Goal: Information Seeking & Learning: Understand process/instructions

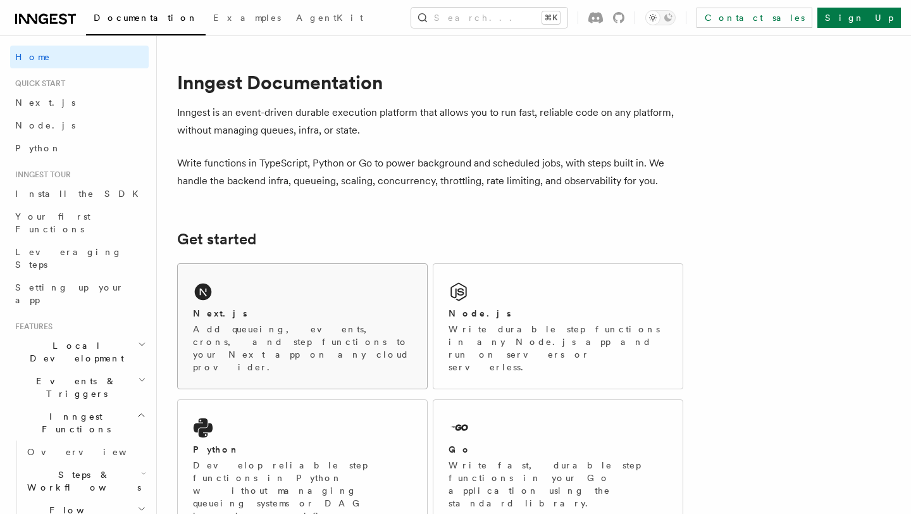
click at [283, 313] on div "Next.js" at bounding box center [302, 313] width 219 height 13
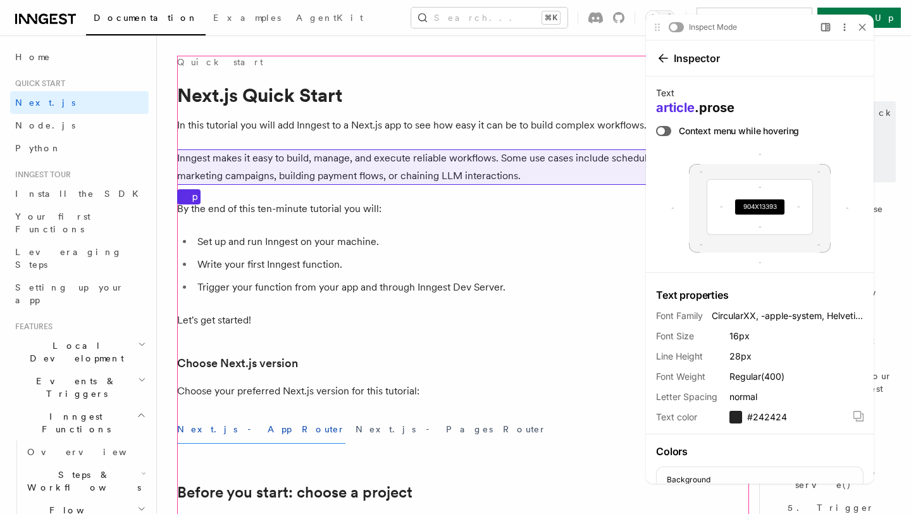
click at [378, 169] on p "Inngest makes it easy to build, manage, and execute reliable workflows. Some us…" at bounding box center [430, 166] width 506 height 35
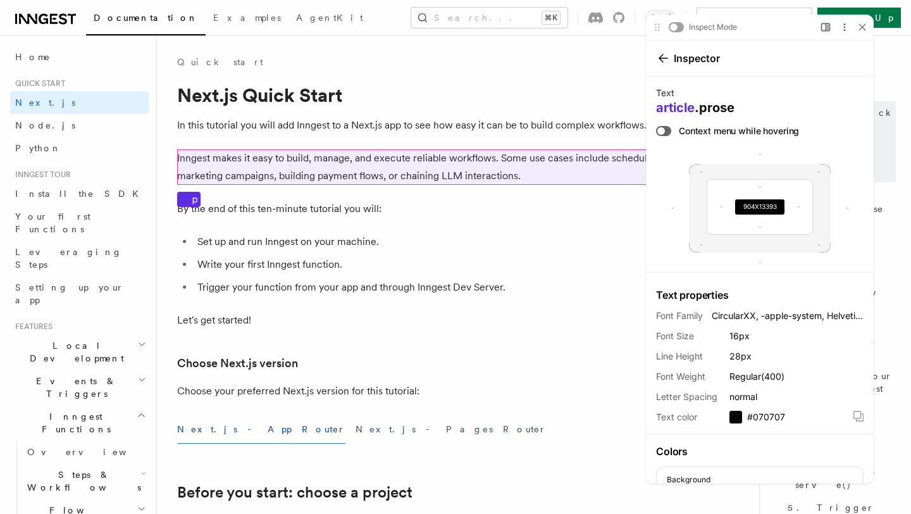
click at [378, 169] on p "Inngest makes it easy to build, manage, and execute reliable workflows. Some us…" at bounding box center [430, 166] width 506 height 35
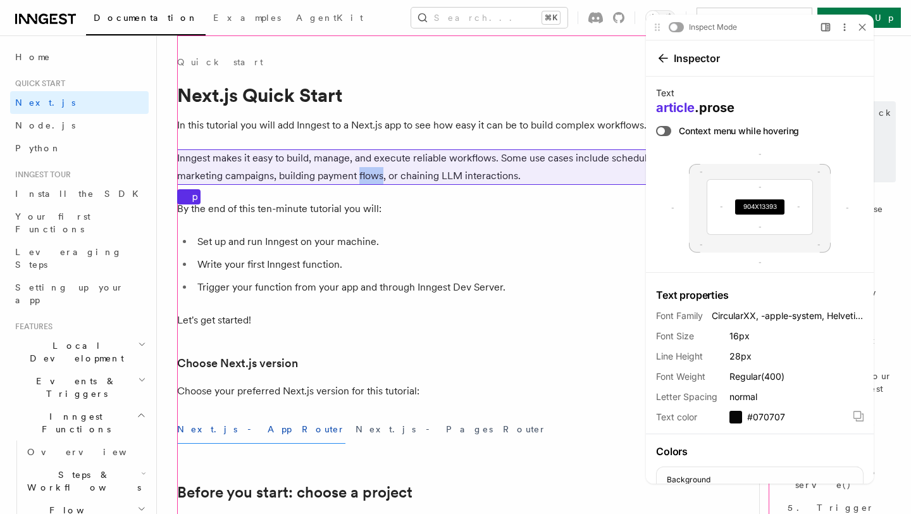
click at [378, 169] on p "Inngest makes it easy to build, manage, and execute reliable workflows. Some us…" at bounding box center [430, 166] width 506 height 35
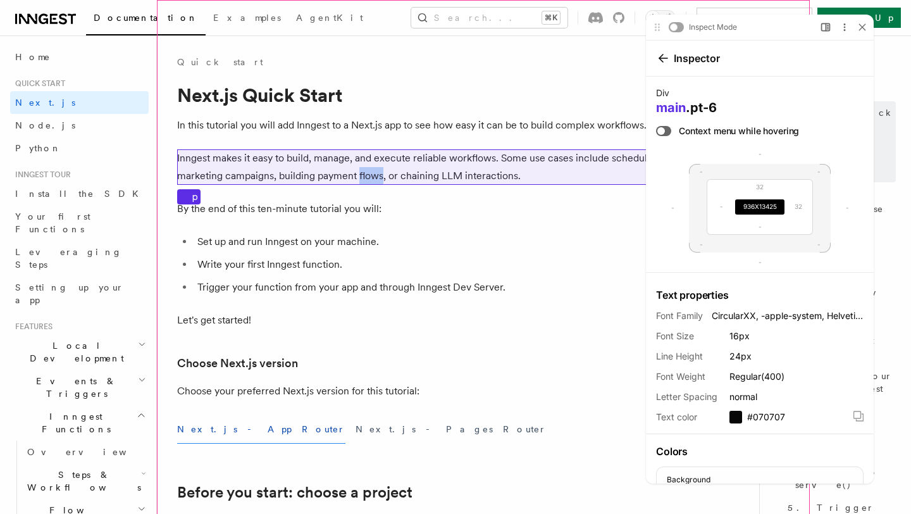
click at [378, 169] on p "Inngest makes it easy to build, manage, and execute reliable workflows. Some us…" at bounding box center [430, 166] width 506 height 35
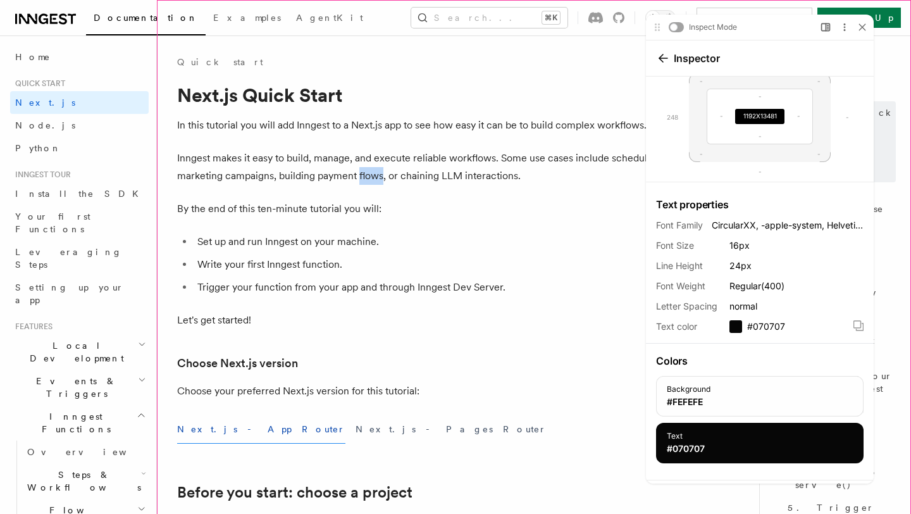
scroll to position [92, 0]
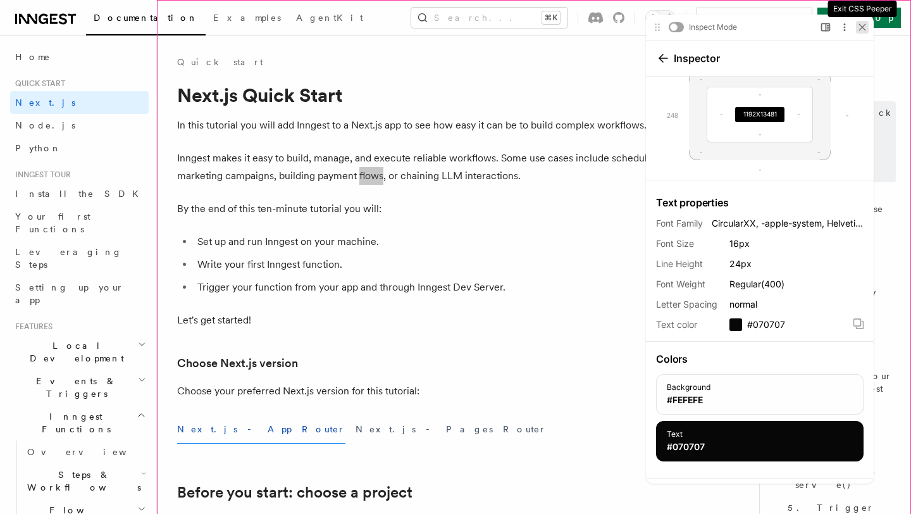
click at [863, 26] on icon at bounding box center [863, 27] width 8 height 8
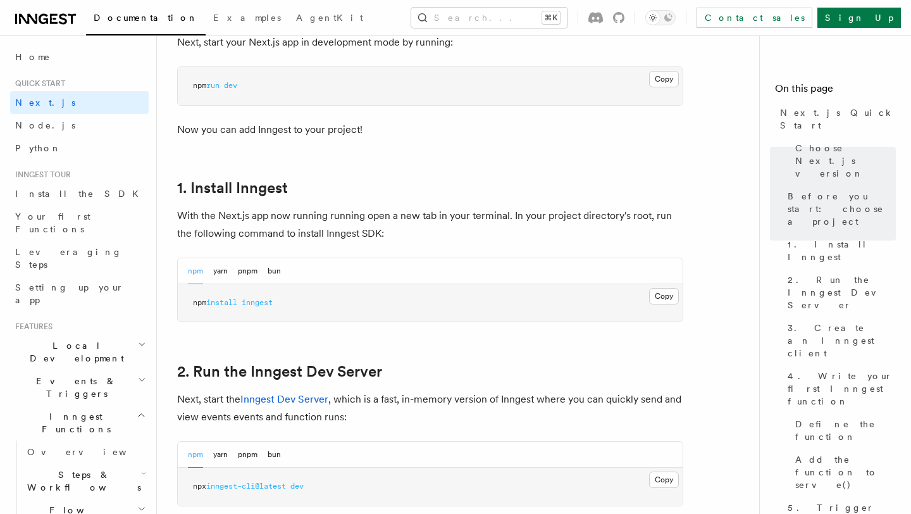
scroll to position [577, 0]
click at [660, 295] on button "Copy Copied" at bounding box center [664, 295] width 30 height 16
